Goal: Task Accomplishment & Management: Manage account settings

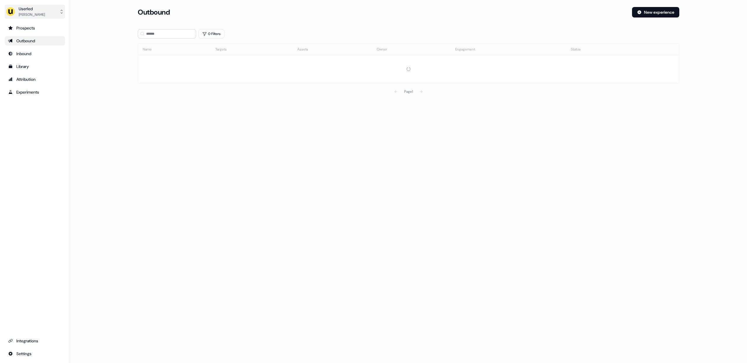
click at [34, 11] on div "Userled" at bounding box center [32, 9] width 26 height 6
click at [41, 28] on div "Impersonate (Admin)" at bounding box center [34, 27] width 55 height 11
click at [179, 39] on div "Select org" at bounding box center [162, 41] width 44 height 6
type input "*****"
click at [173, 65] on div "Kpler" at bounding box center [167, 61] width 58 height 9
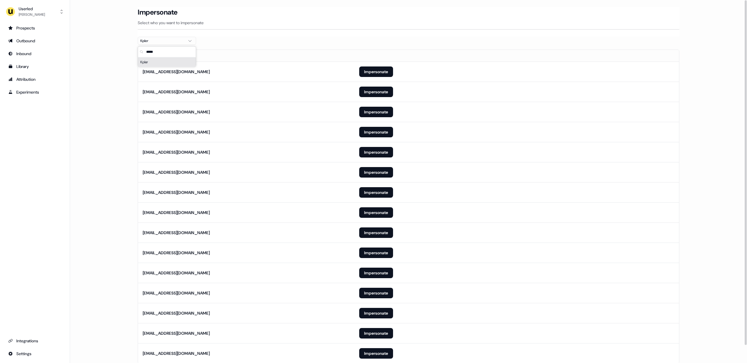
click at [239, 53] on th "Email" at bounding box center [246, 56] width 216 height 12
click at [373, 216] on button "Impersonate" at bounding box center [376, 212] width 34 height 11
